Goal: Transaction & Acquisition: Register for event/course

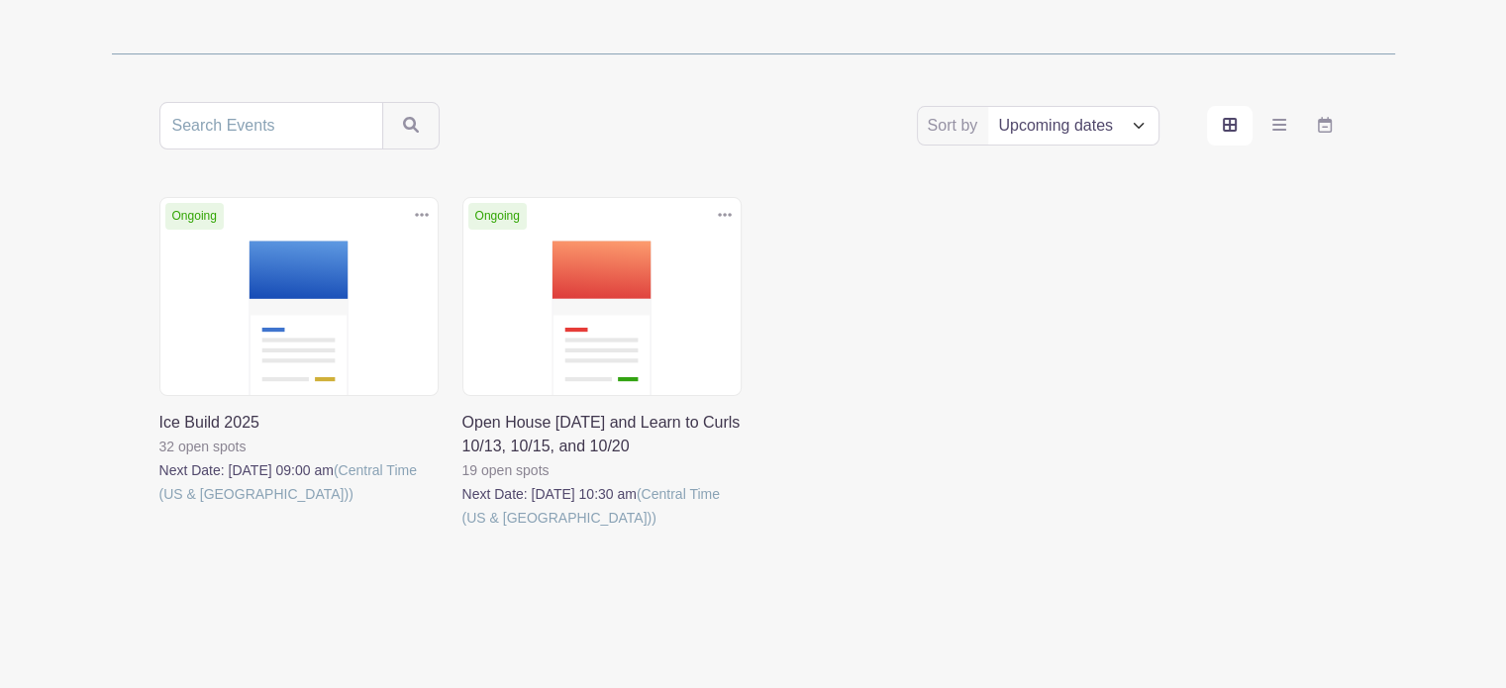
scroll to position [333, 0]
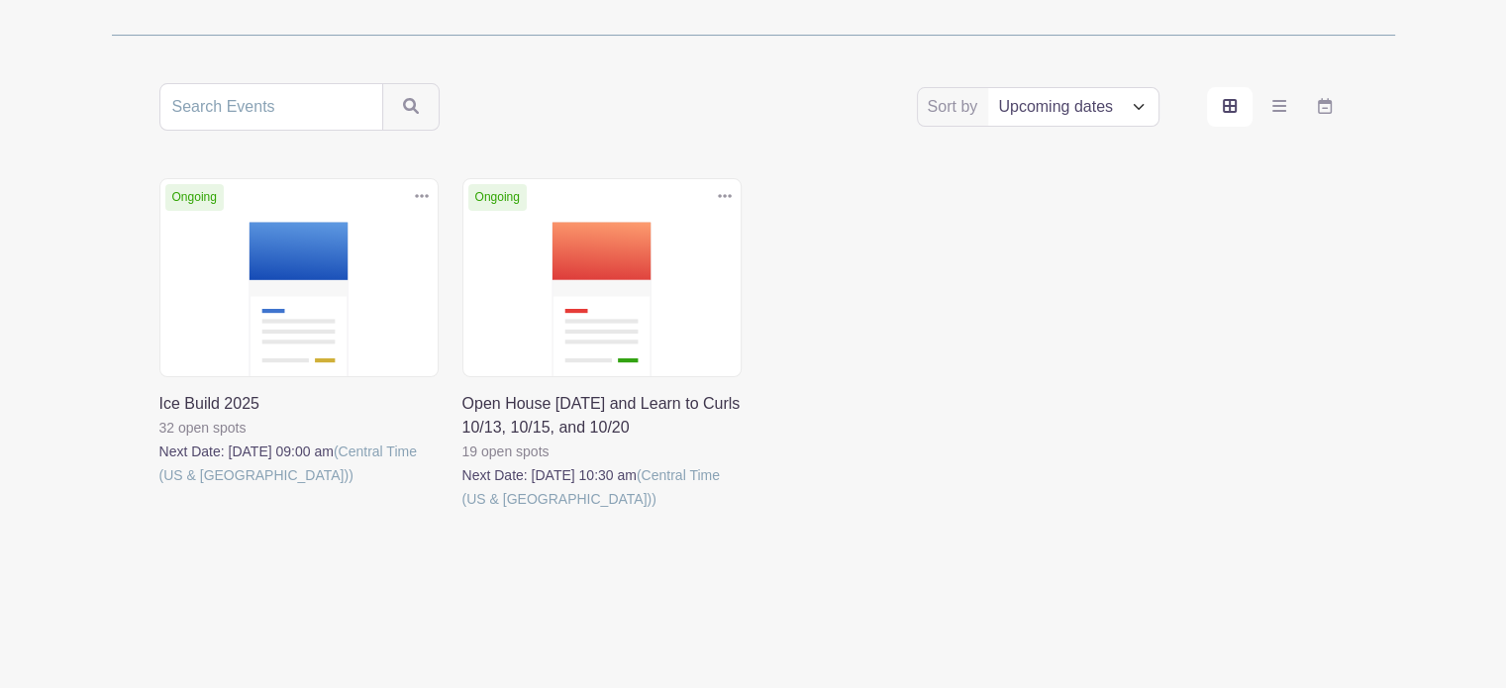
click at [159, 487] on link at bounding box center [159, 487] width 0 height 0
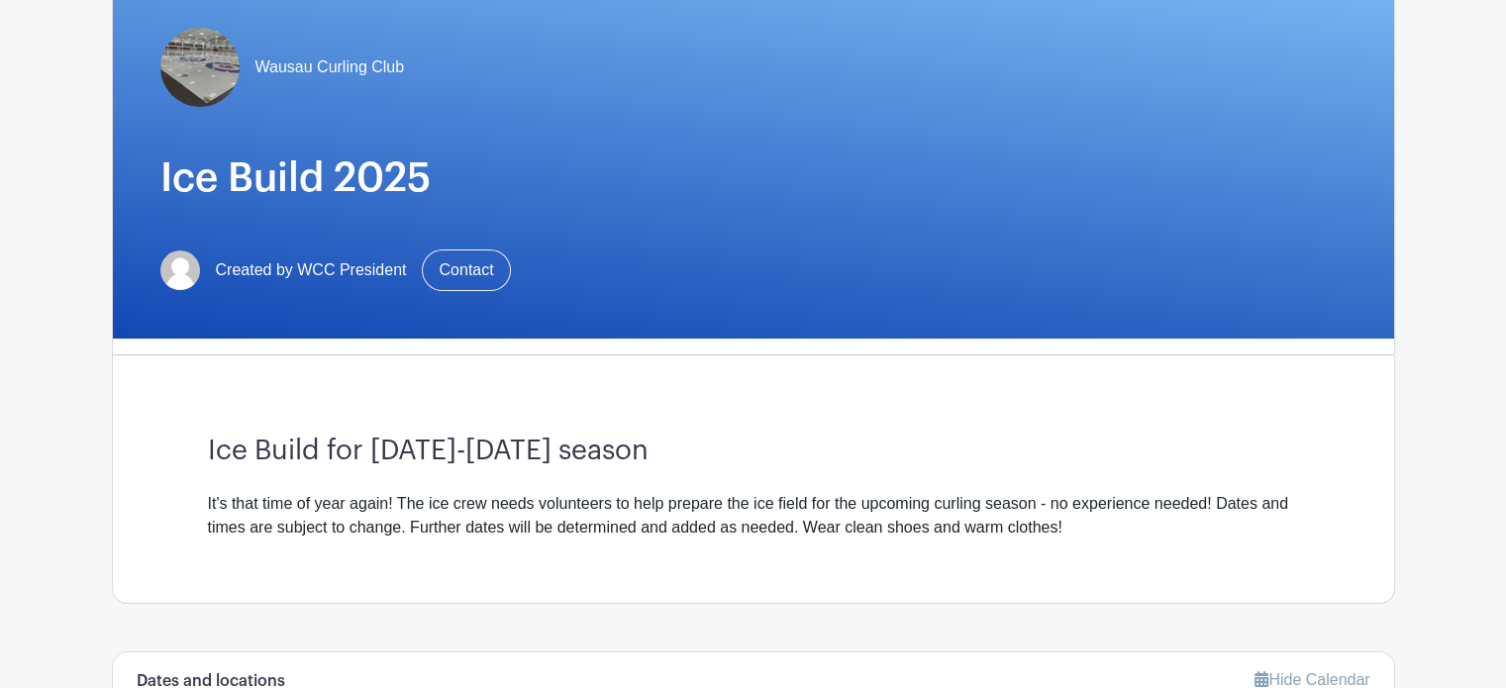
scroll to position [495, 0]
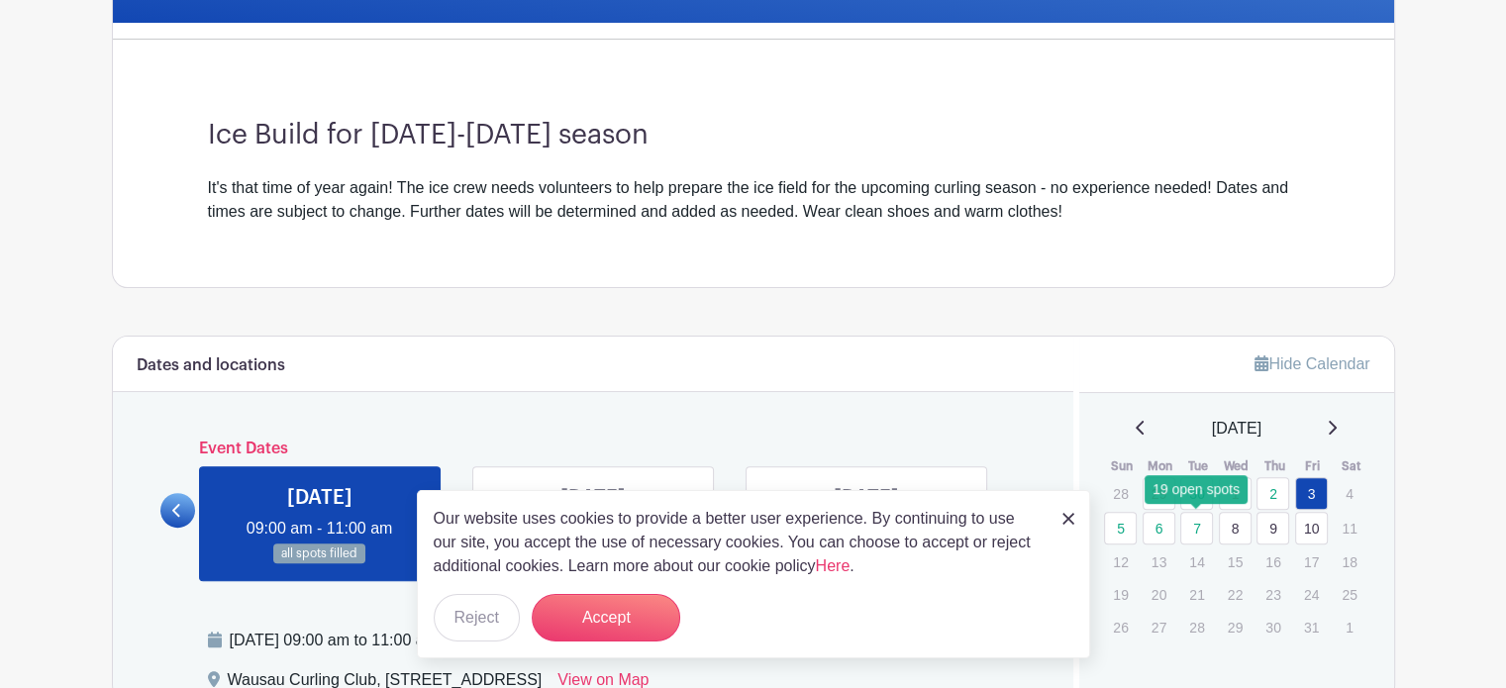
click at [1191, 523] on link "7" at bounding box center [1196, 528] width 33 height 33
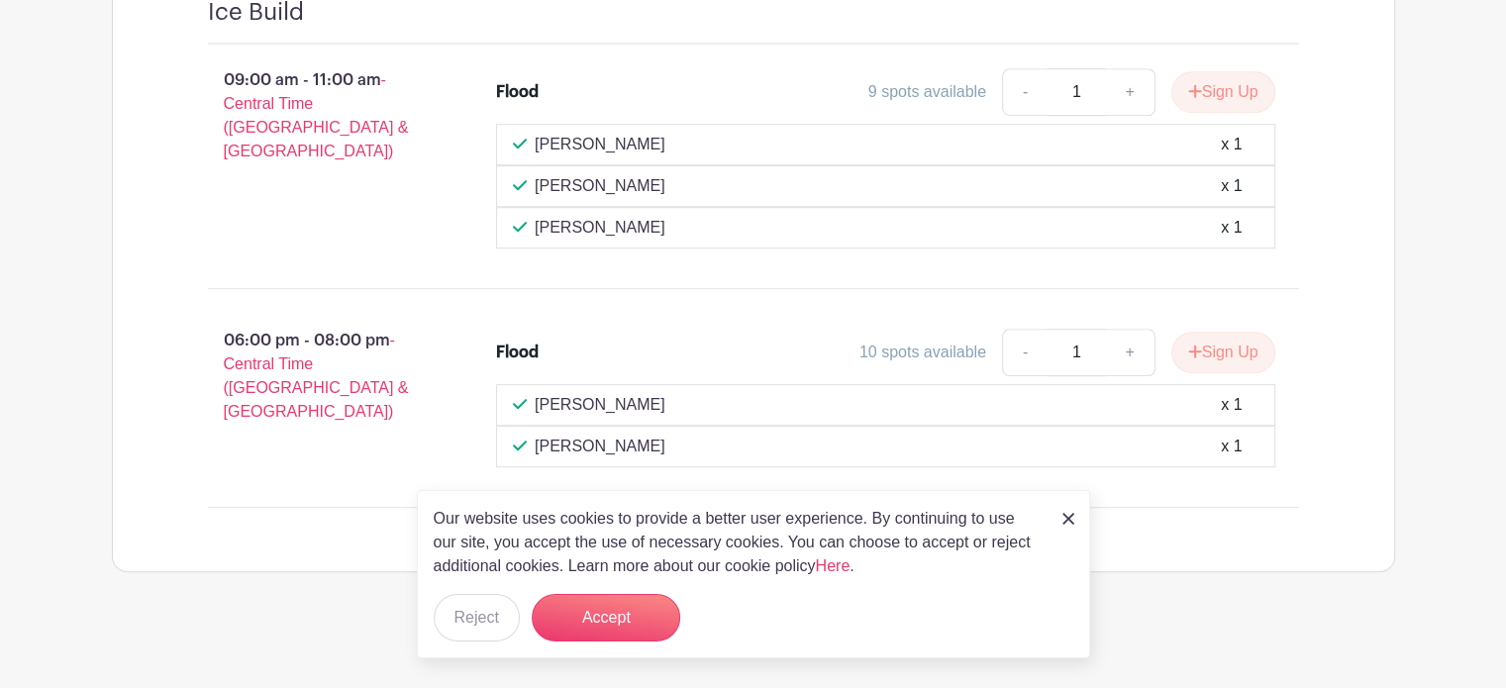
scroll to position [1295, 0]
click at [1064, 522] on img at bounding box center [1068, 519] width 12 height 12
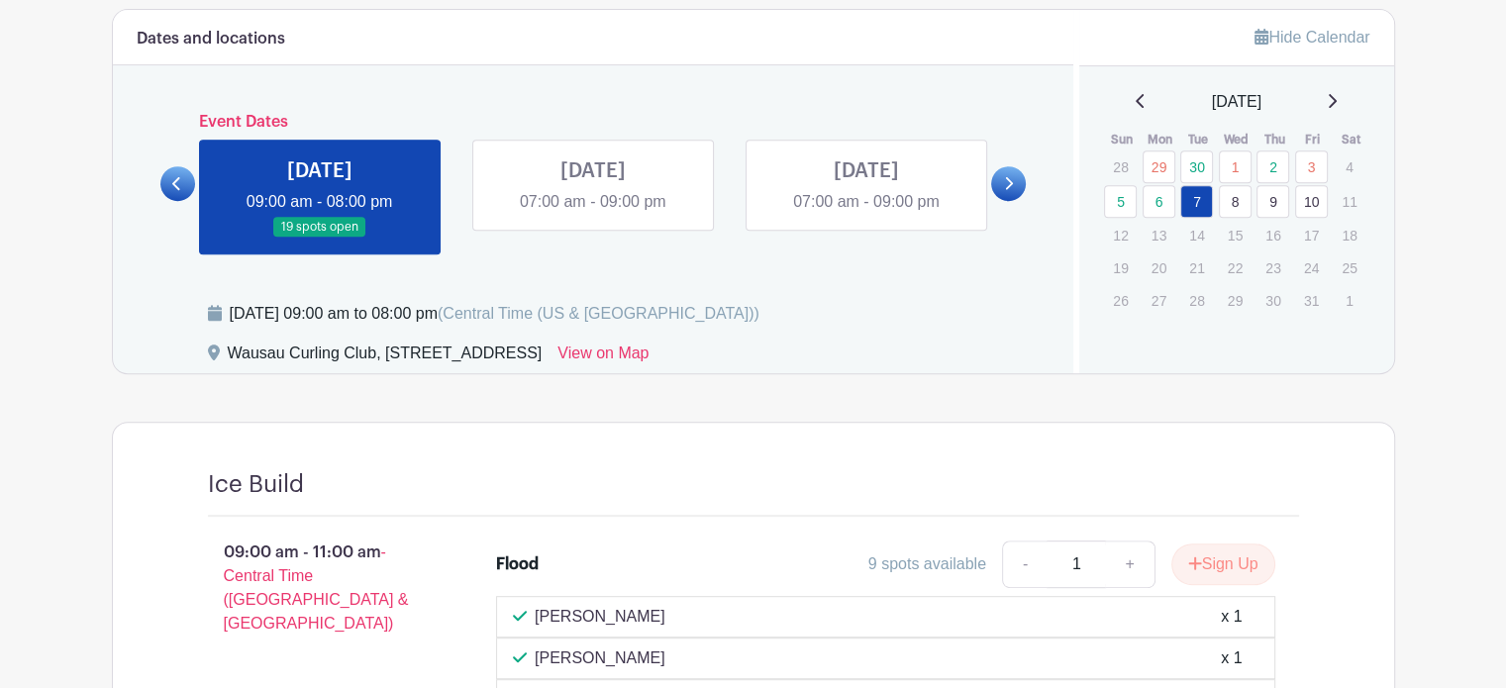
scroll to position [800, 0]
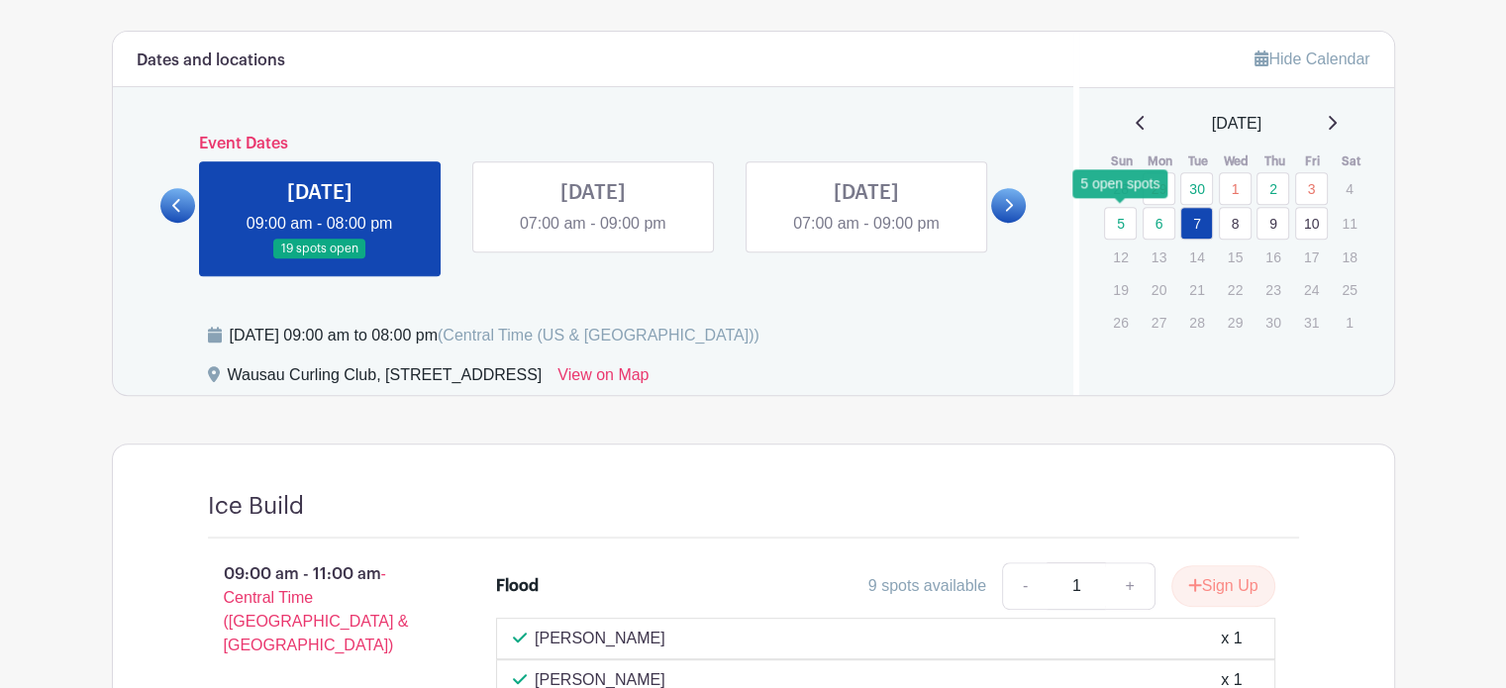
click at [1129, 225] on link "5" at bounding box center [1120, 223] width 33 height 33
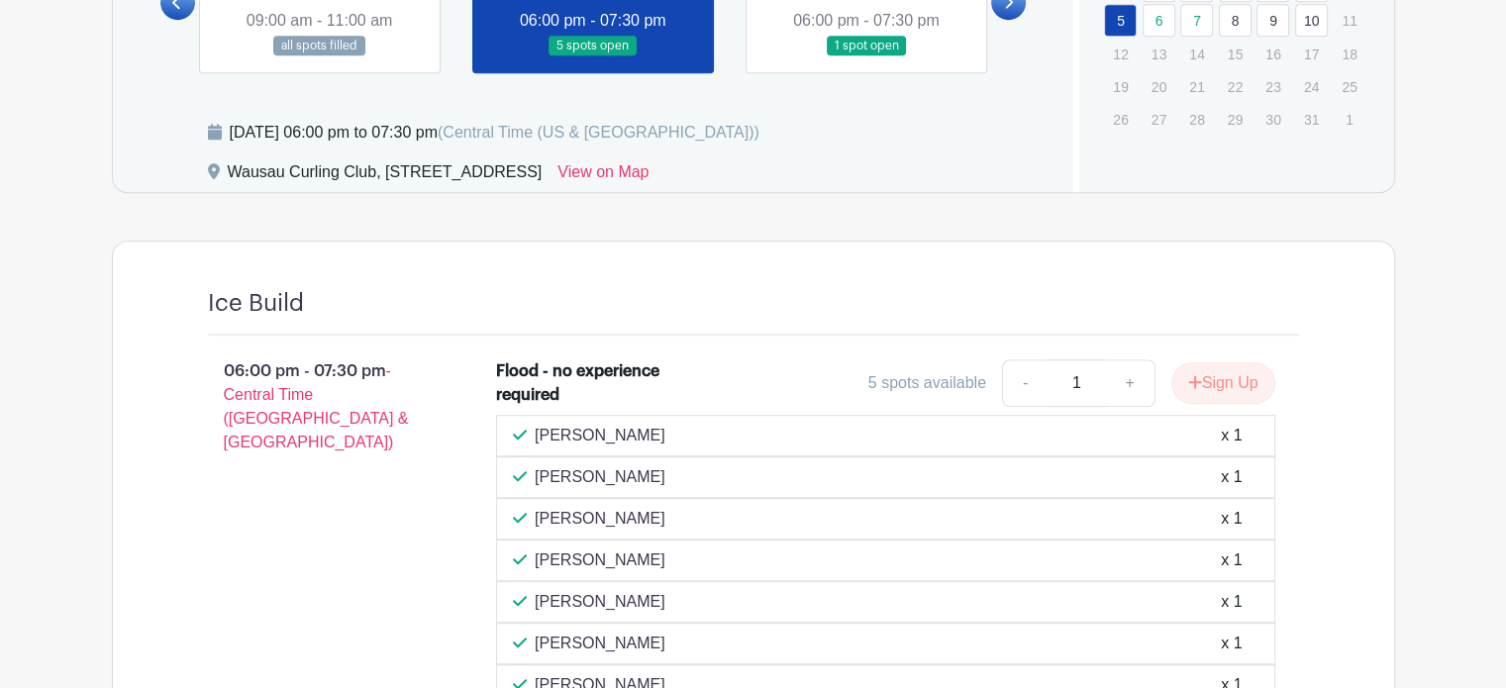
scroll to position [1097, 0]
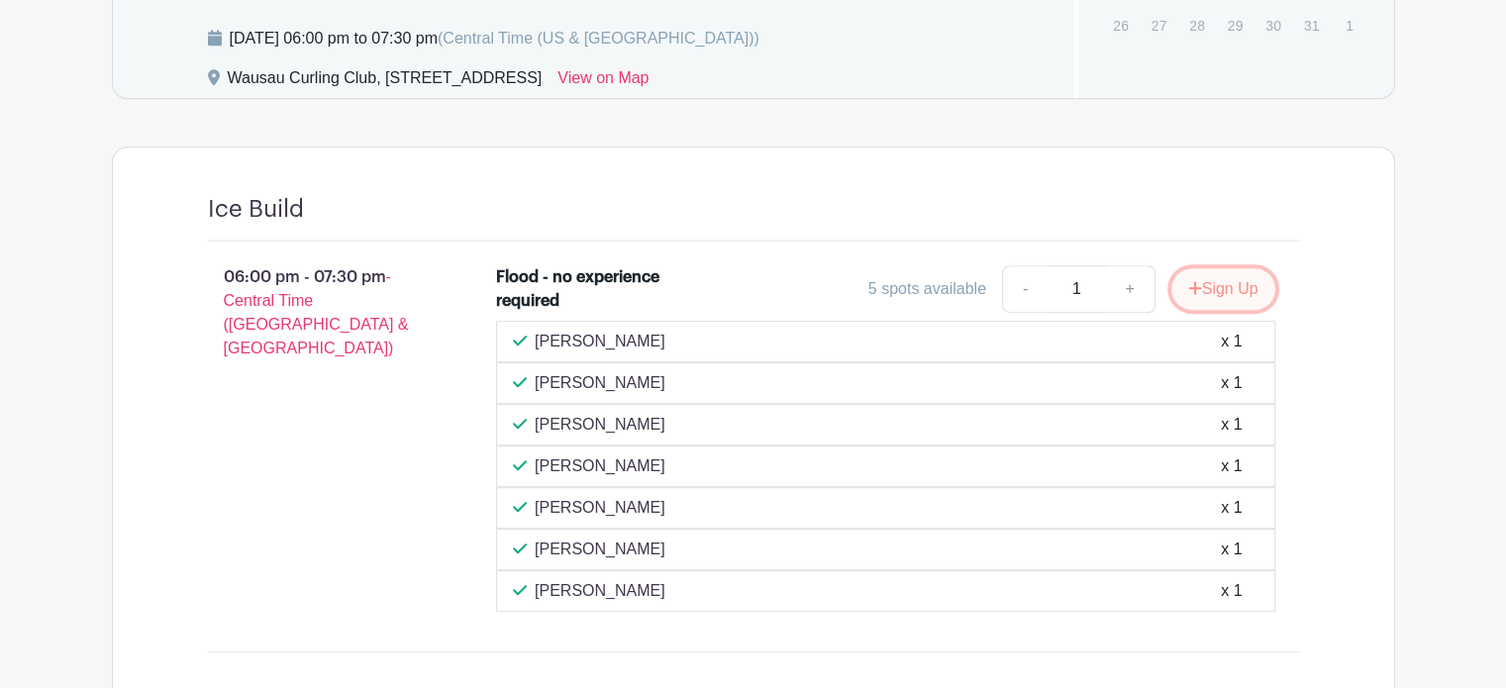
click at [1233, 284] on button "Sign Up" at bounding box center [1223, 289] width 104 height 42
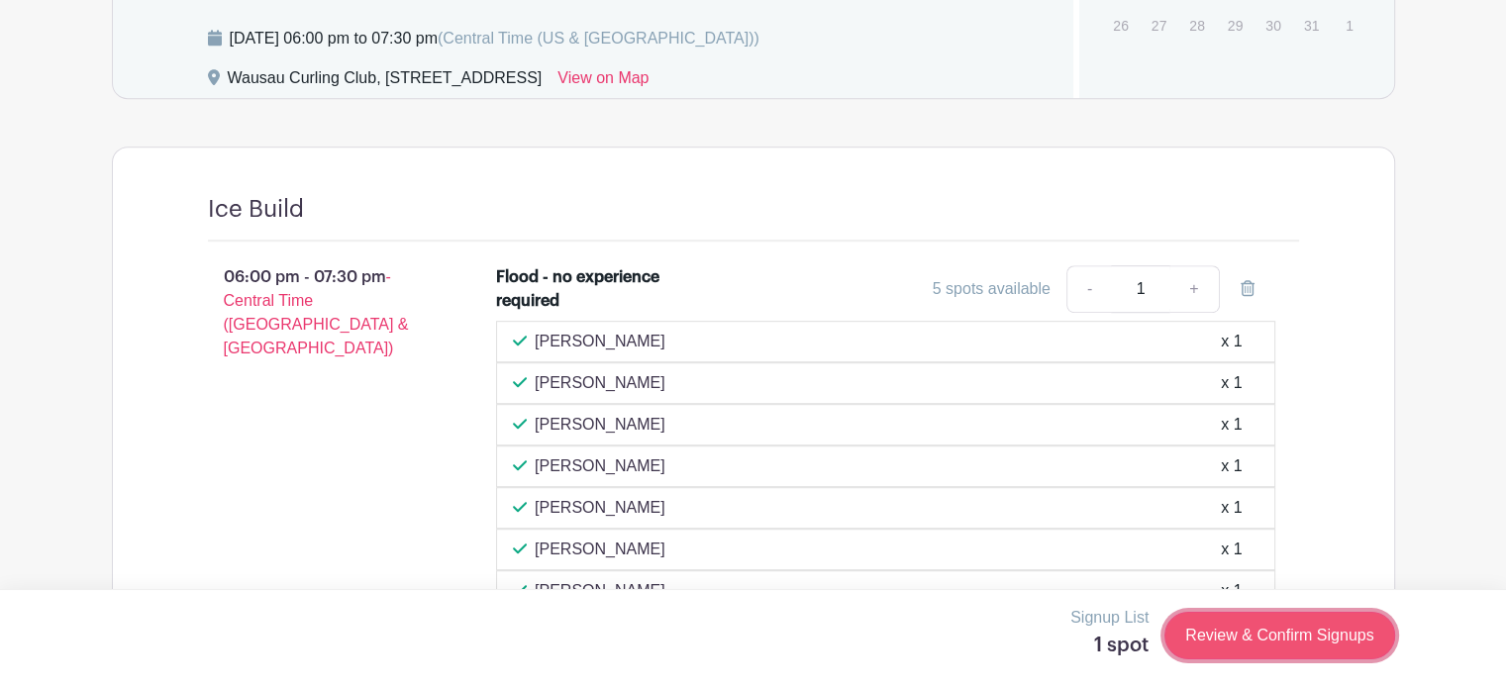
click at [1292, 636] on link "Review & Confirm Signups" at bounding box center [1279, 636] width 230 height 48
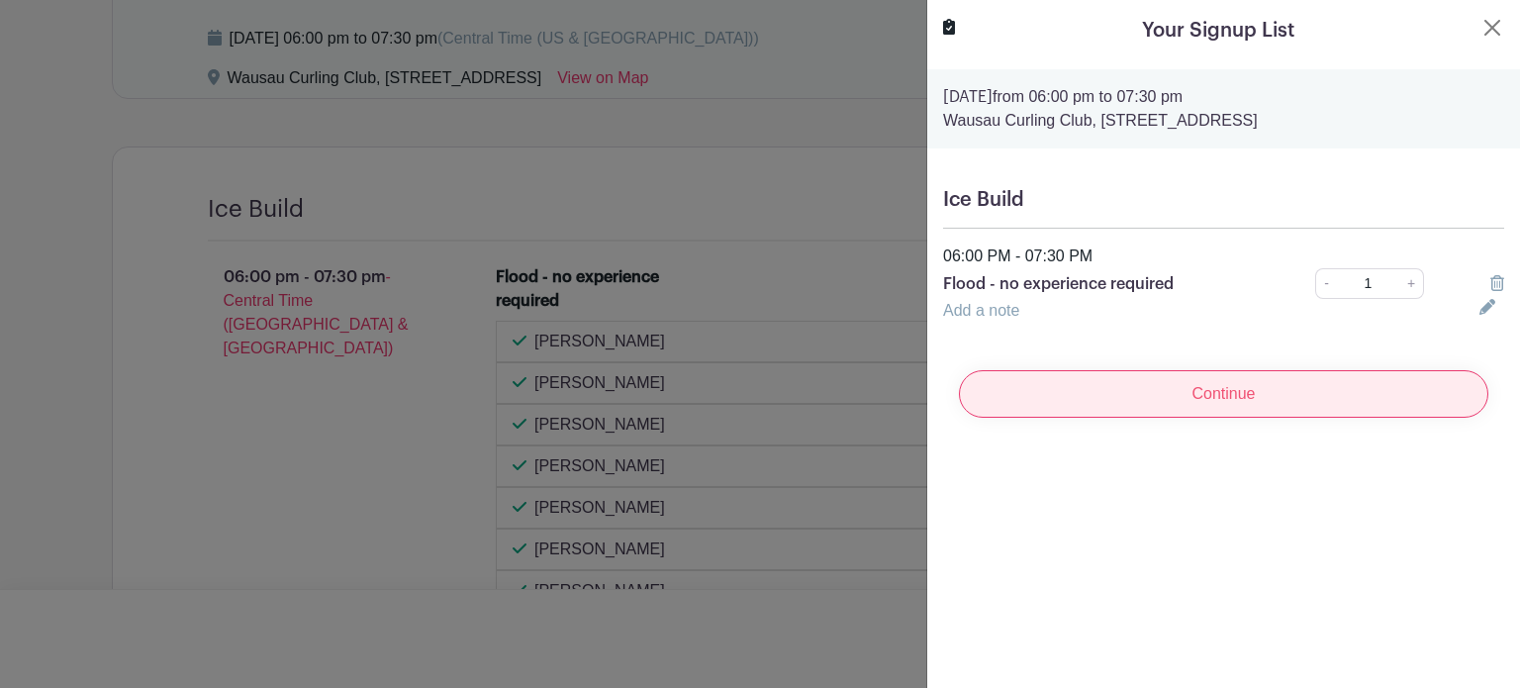
click at [1247, 399] on input "Continue" at bounding box center [1224, 394] width 530 height 48
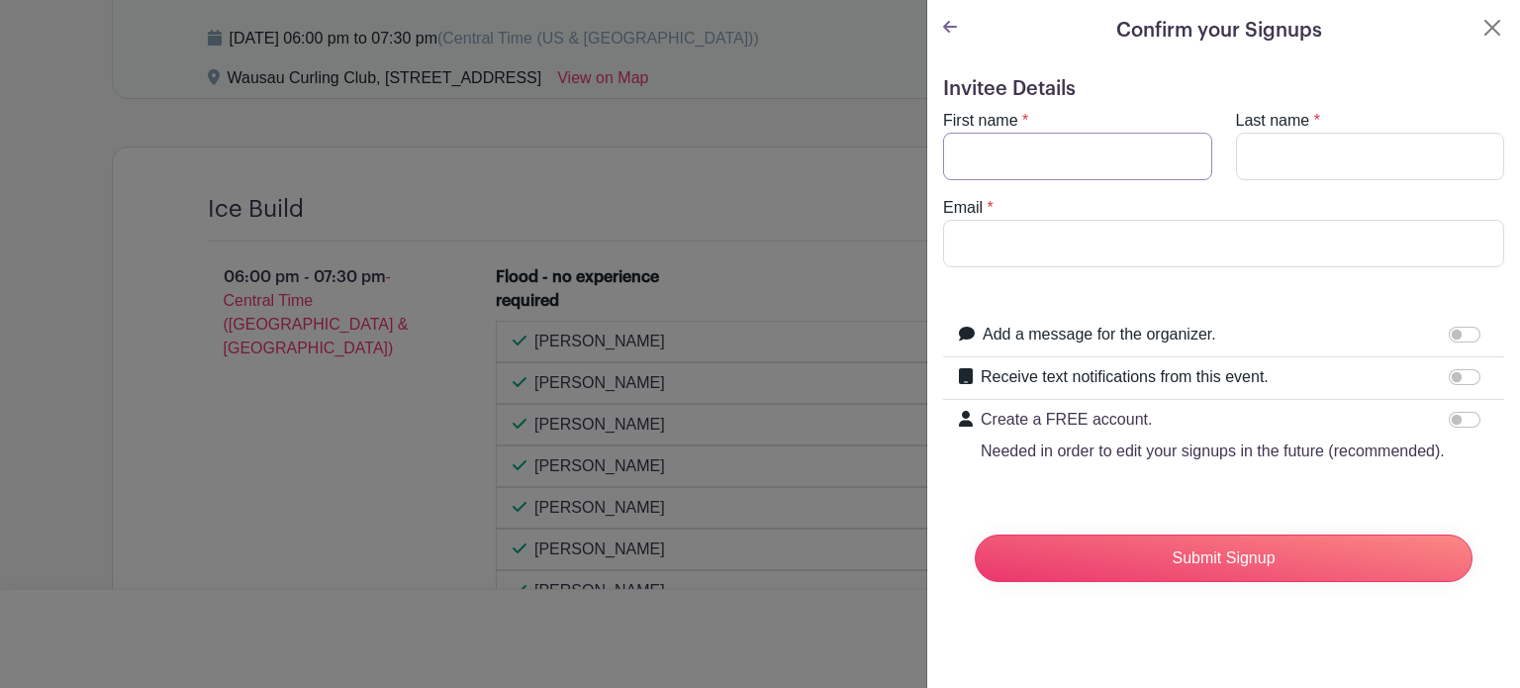
click at [1081, 161] on input "First name" at bounding box center [1077, 157] width 269 height 48
type input "[PERSON_NAME]"
type input "[EMAIL_ADDRESS][DOMAIN_NAME]"
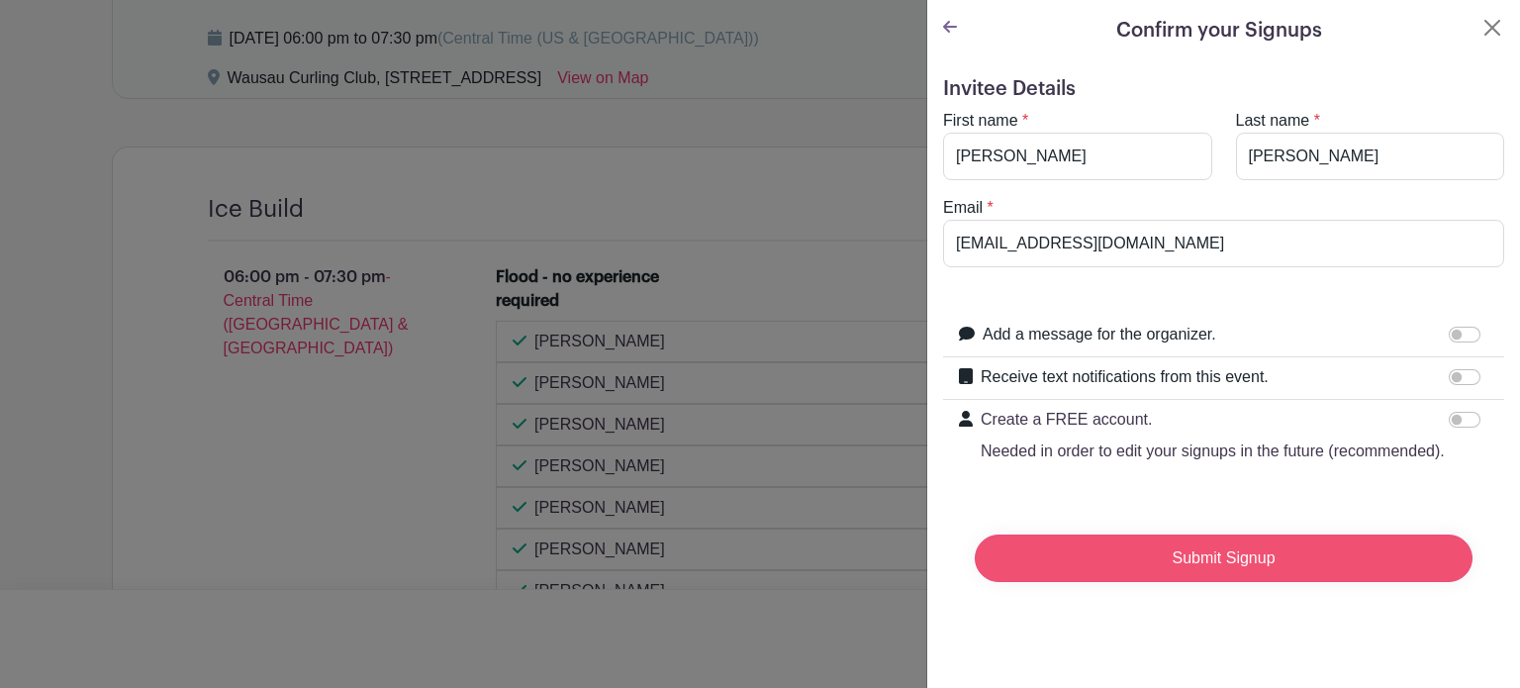
click at [1220, 582] on input "Submit Signup" at bounding box center [1224, 559] width 498 height 48
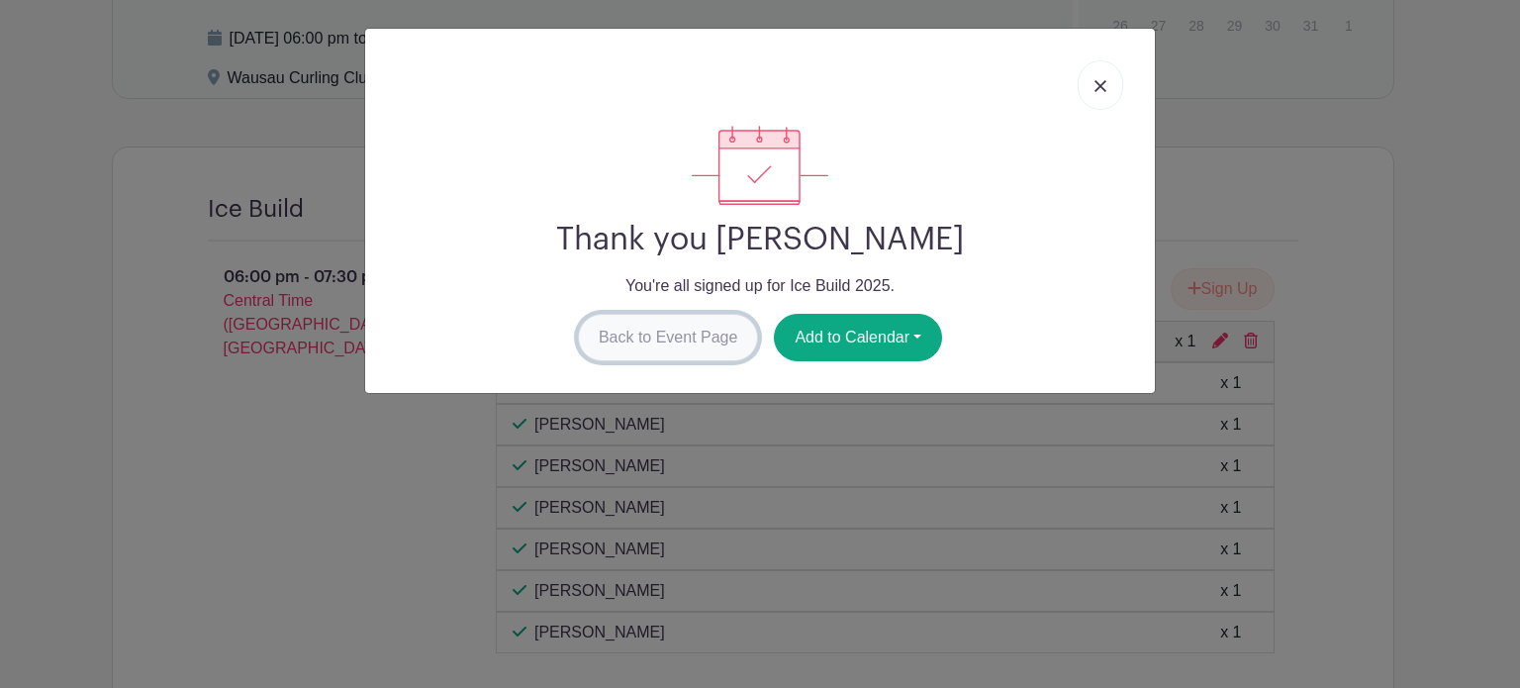
click at [689, 338] on link "Back to Event Page" at bounding box center [668, 338] width 181 height 48
